Goal: Information Seeking & Learning: Find specific fact

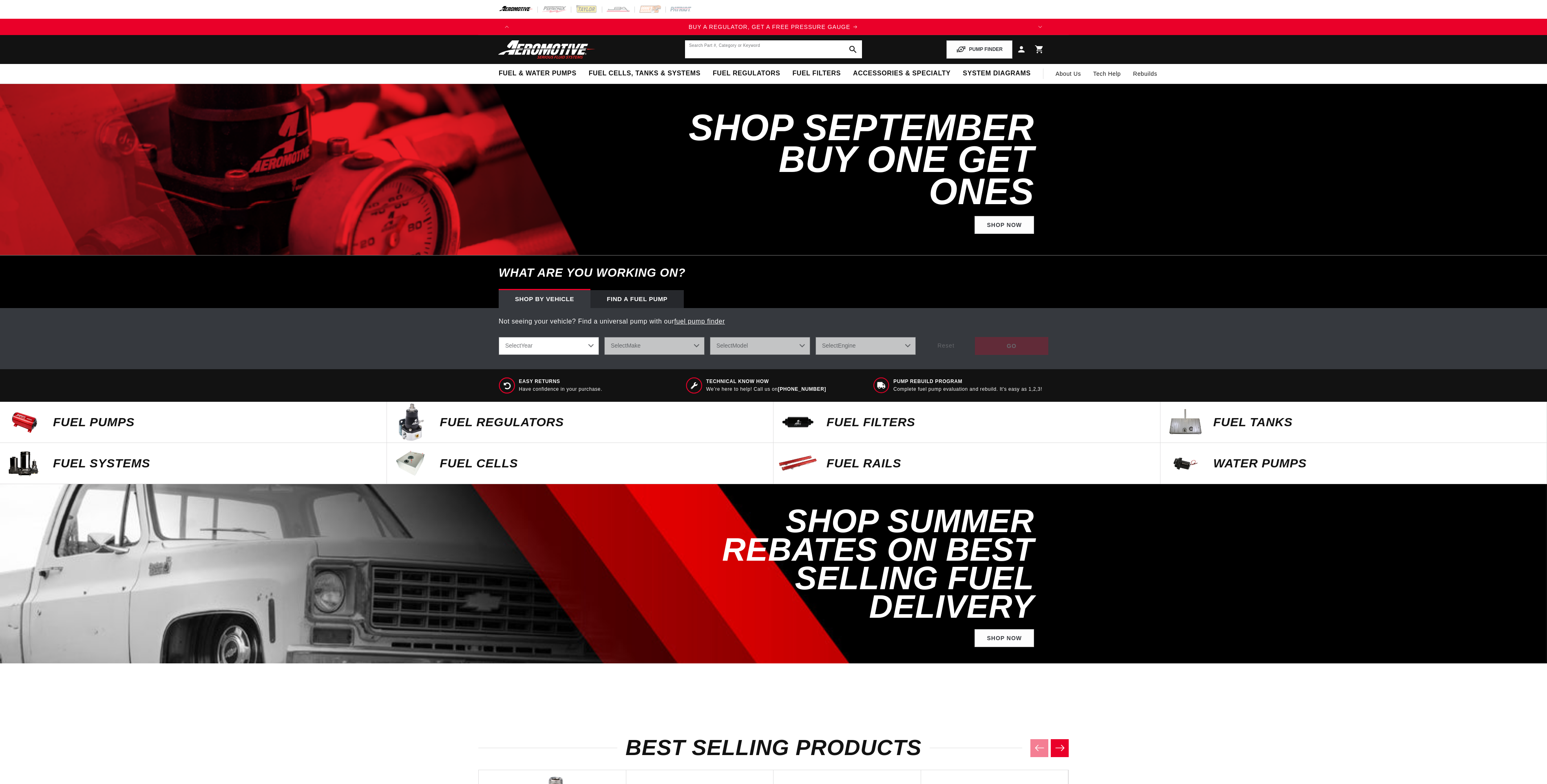
click at [716, 45] on input "text" at bounding box center [774, 50] width 177 height 18
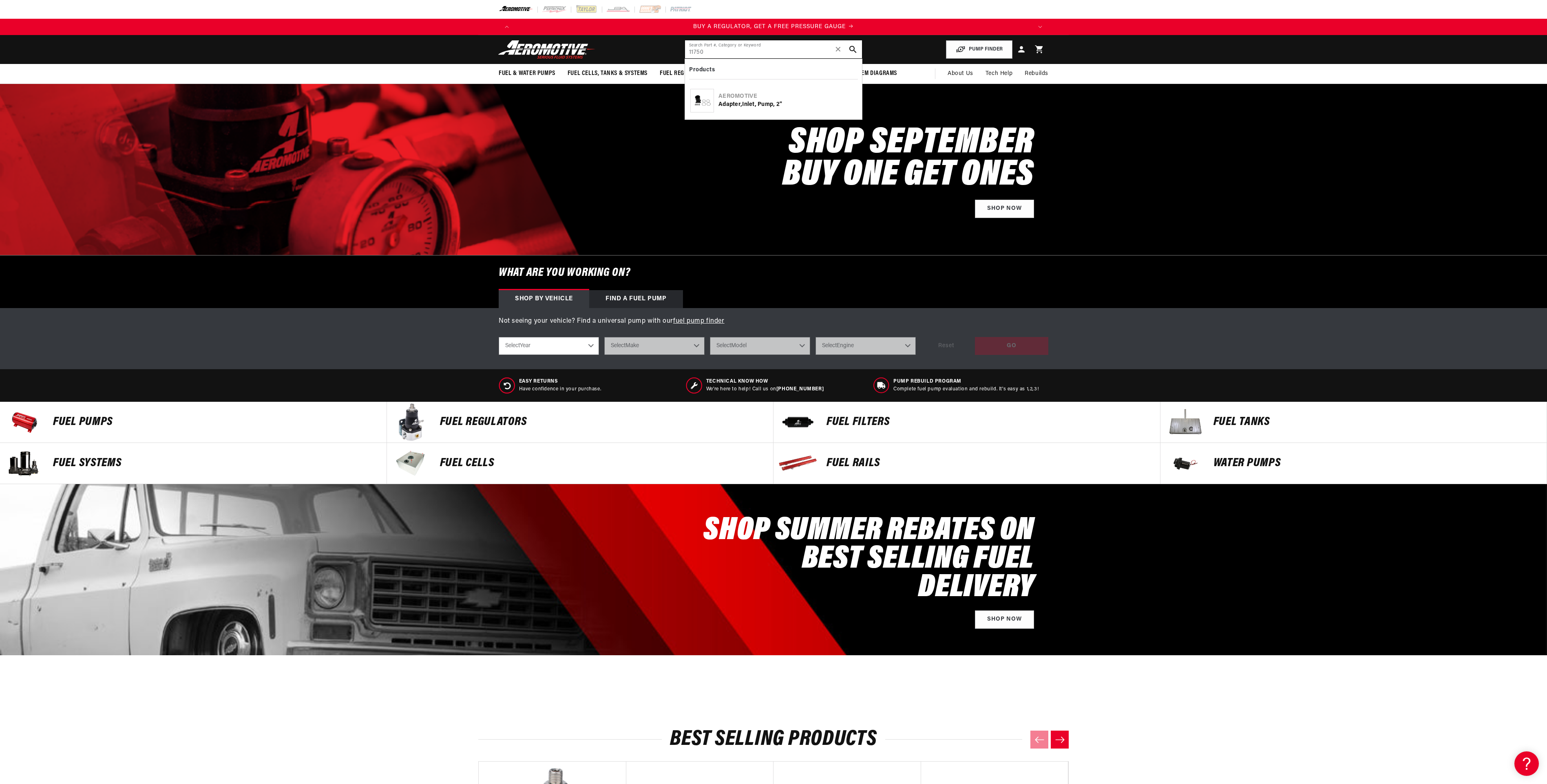
type input "11750"
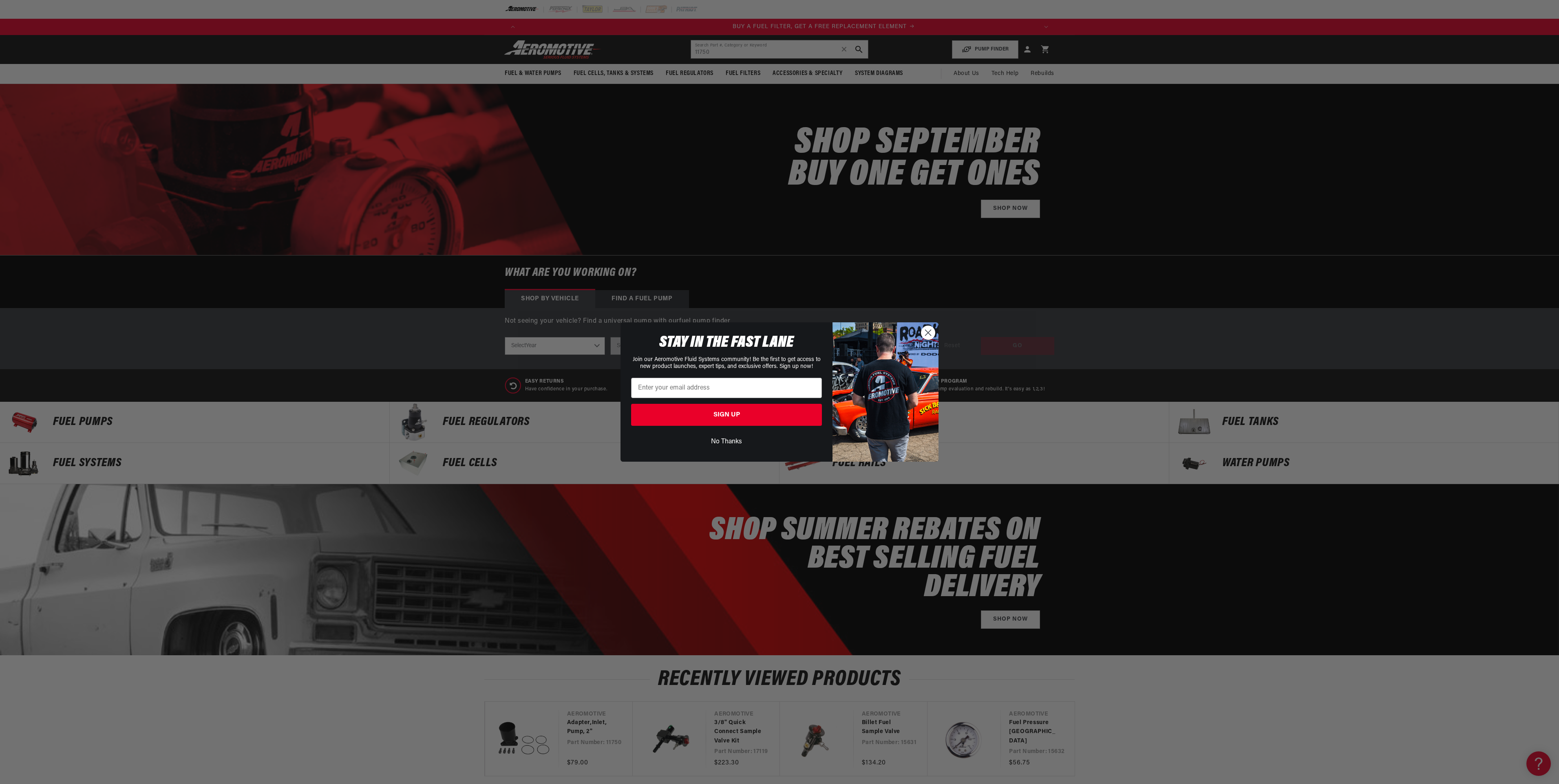
scroll to position [0, 517]
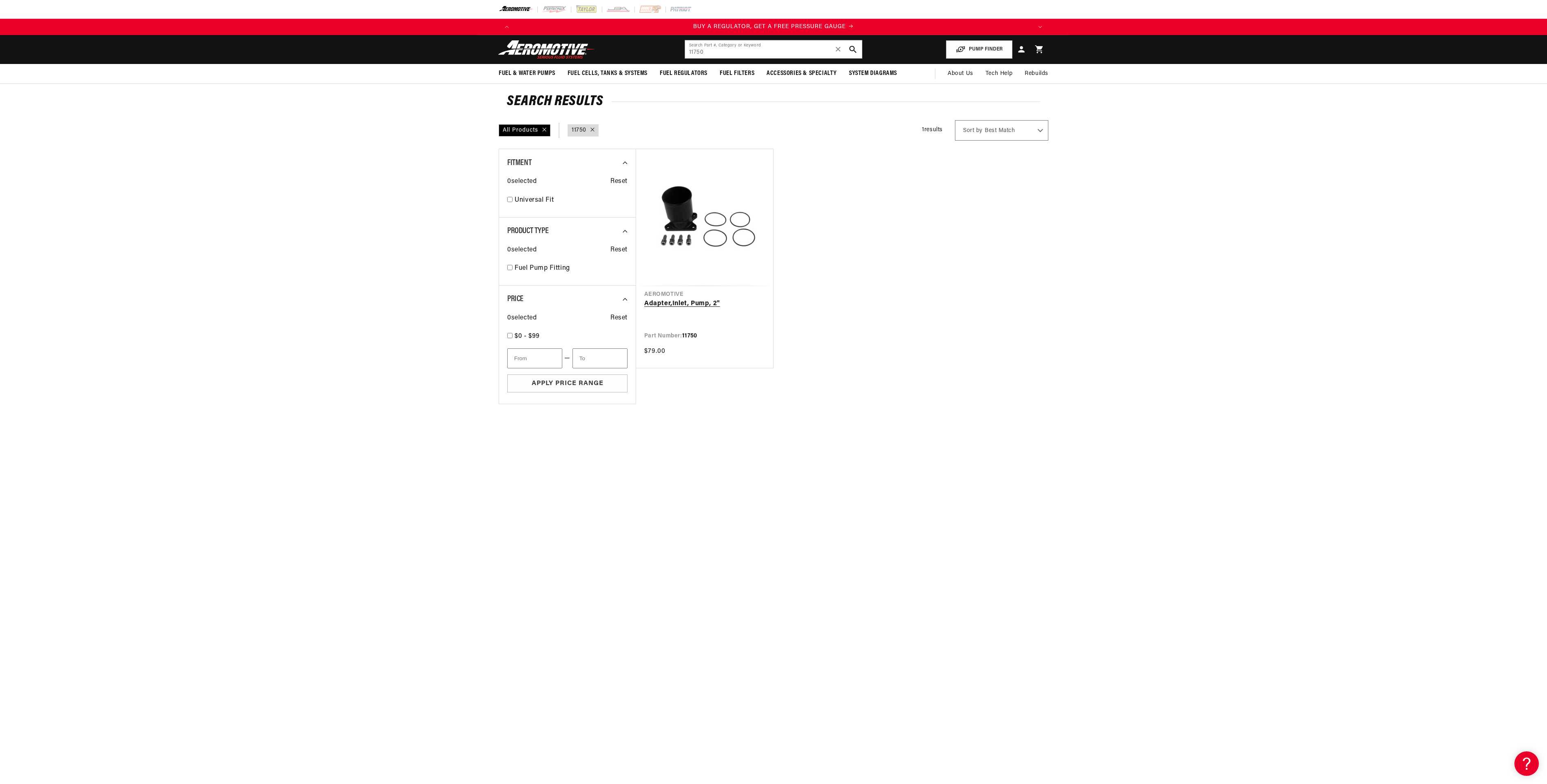
click at [669, 302] on link "Adapter,Inlet, Pump, 2"" at bounding box center [704, 304] width 120 height 11
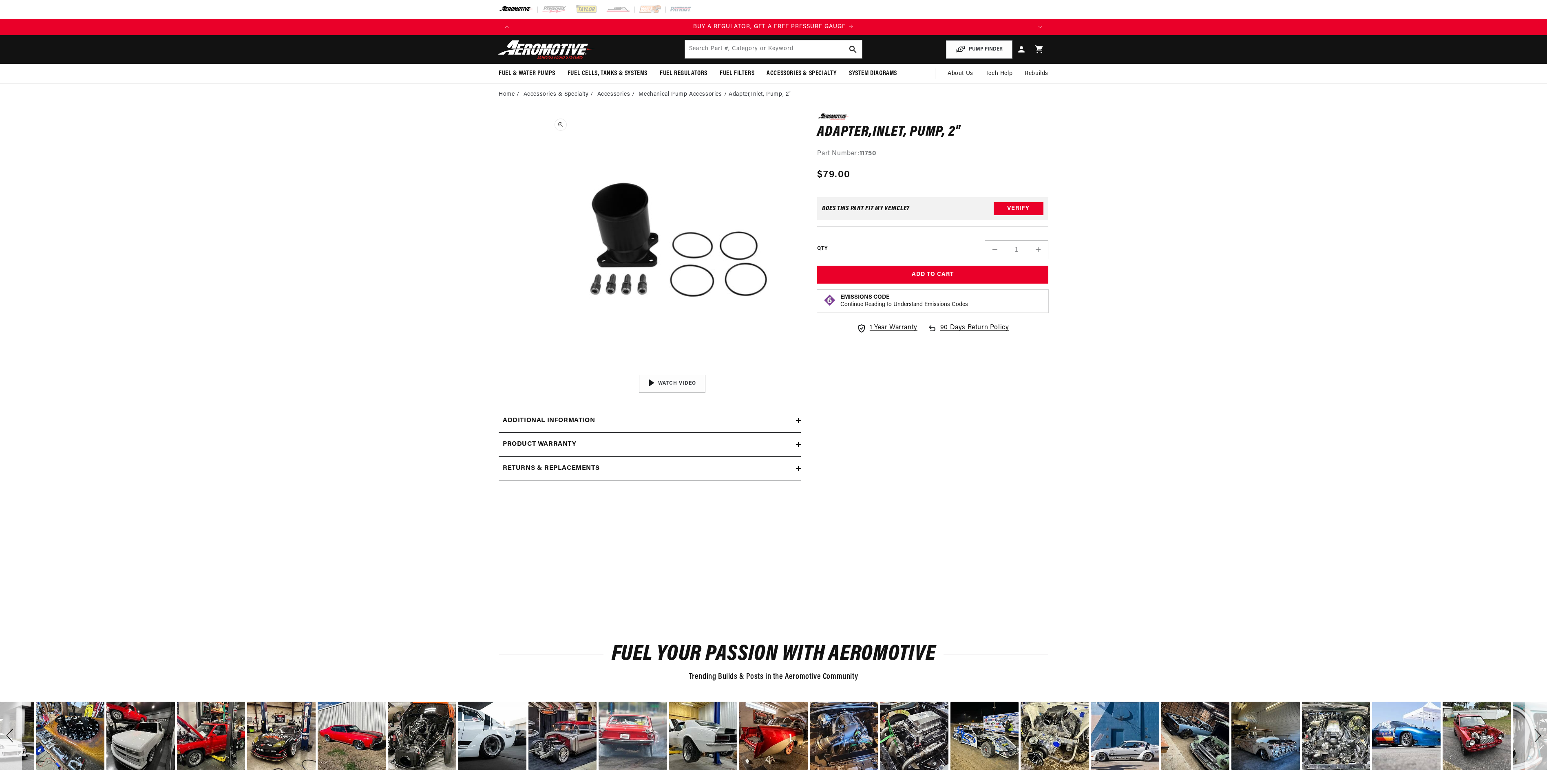
click at [544, 371] on button "Open media 1 in modal" at bounding box center [544, 371] width 0 height 0
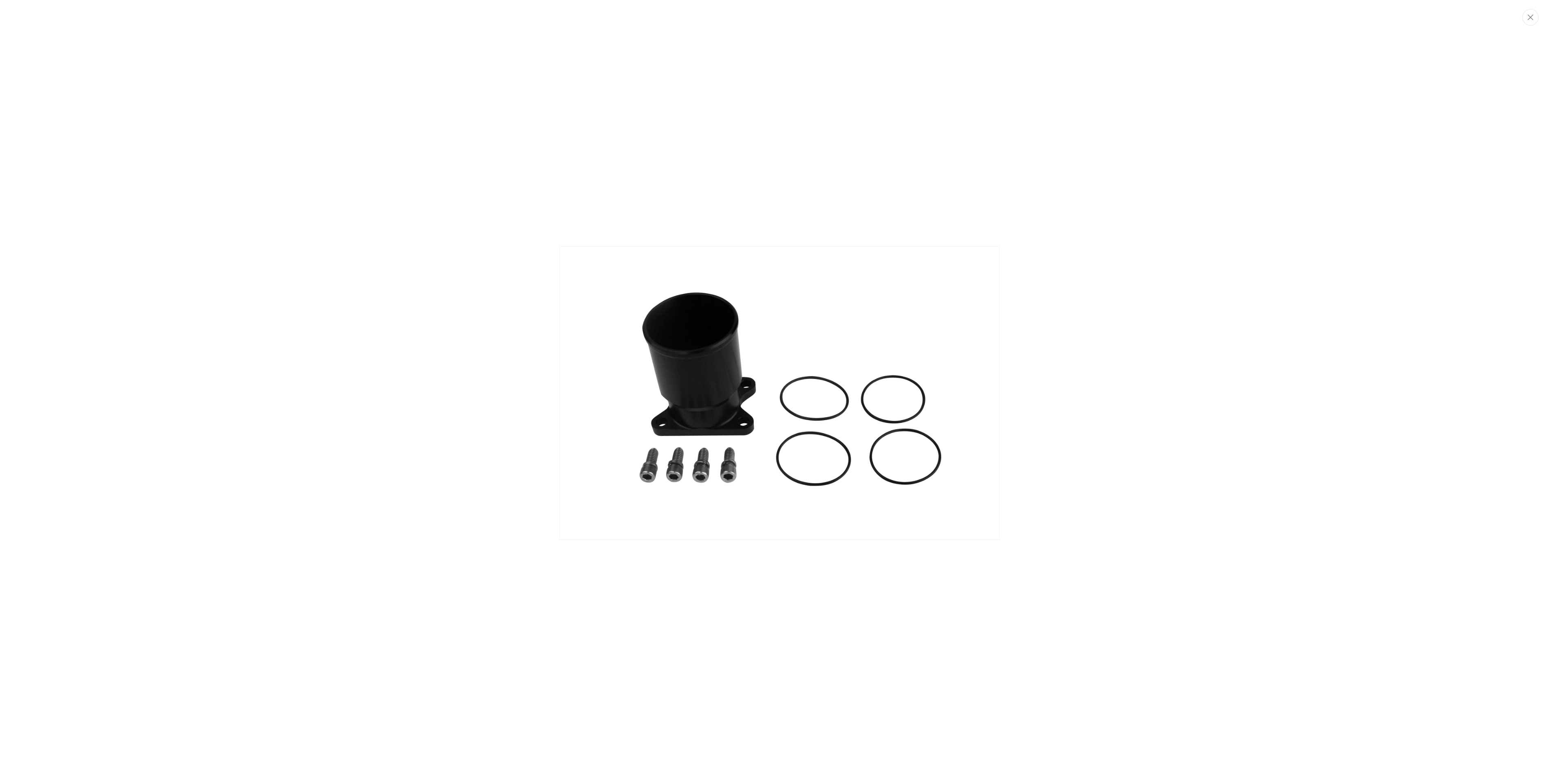
scroll to position [0, 517]
